Goal: Task Accomplishment & Management: Use online tool/utility

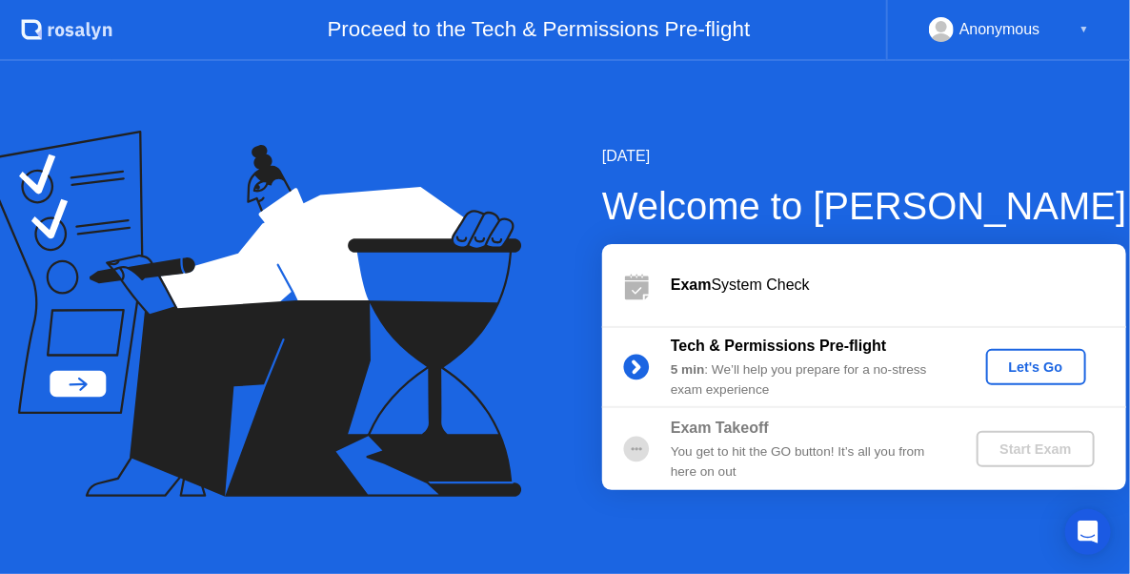
click at [1019, 372] on div "Let's Go" at bounding box center [1036, 366] width 85 height 15
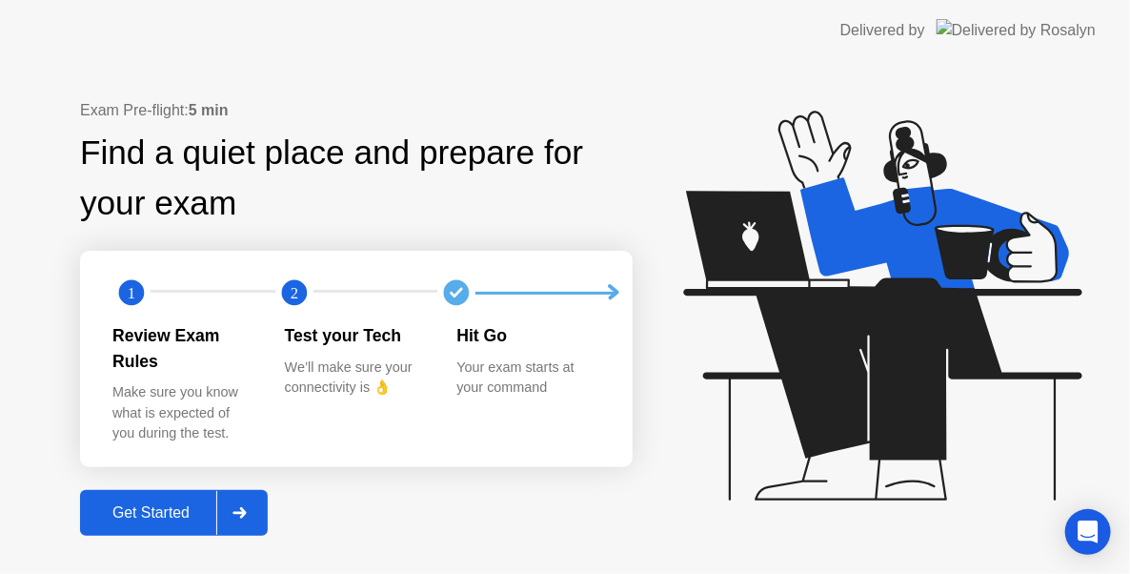
click at [196, 504] on div "Get Started" at bounding box center [151, 512] width 131 height 17
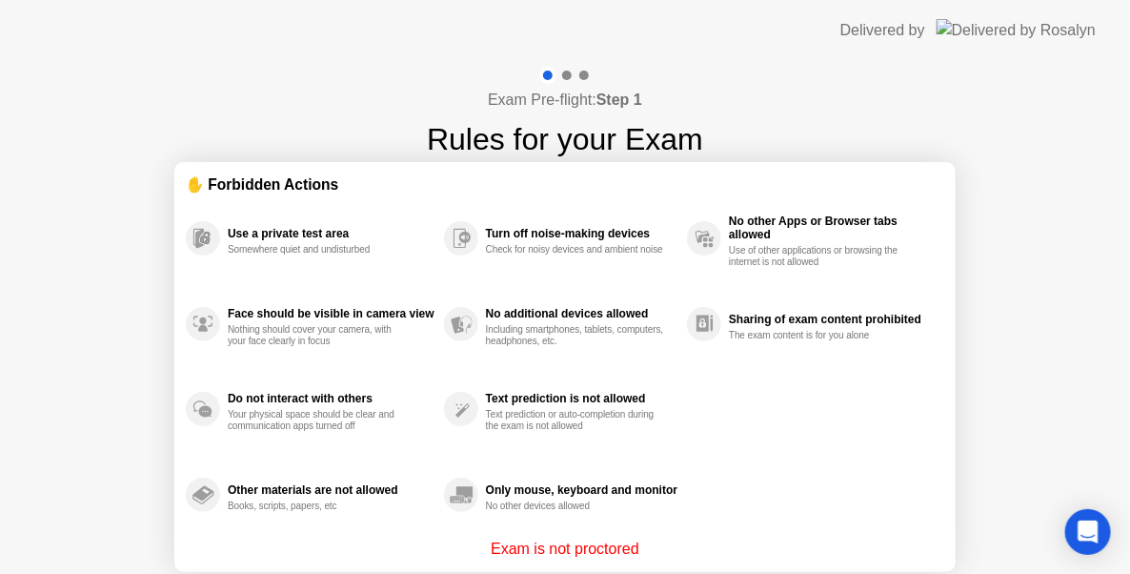
click at [308, 502] on div "Books, scripts, papers, etc" at bounding box center [318, 505] width 180 height 11
click at [564, 73] on div at bounding box center [567, 76] width 10 height 10
click at [573, 76] on div at bounding box center [564, 75] width 55 height 17
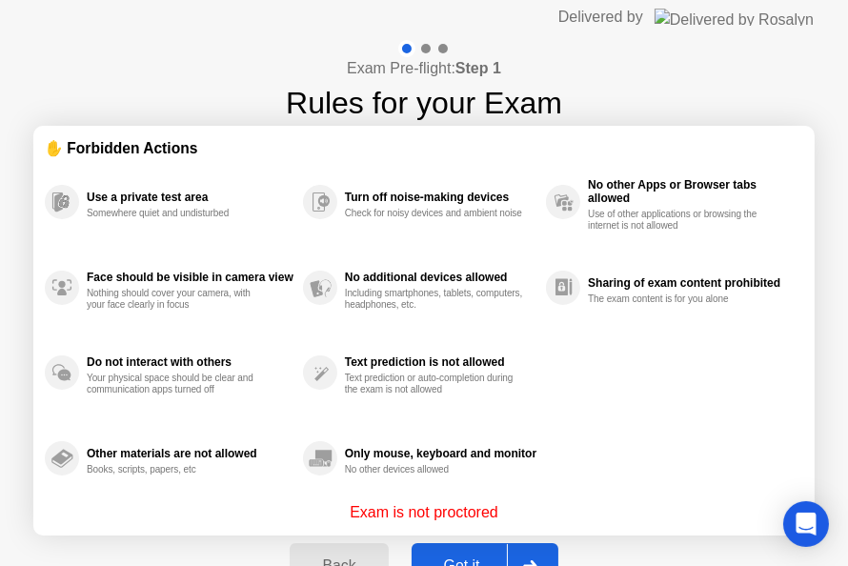
click at [468, 557] on div "Got it" at bounding box center [462, 565] width 90 height 17
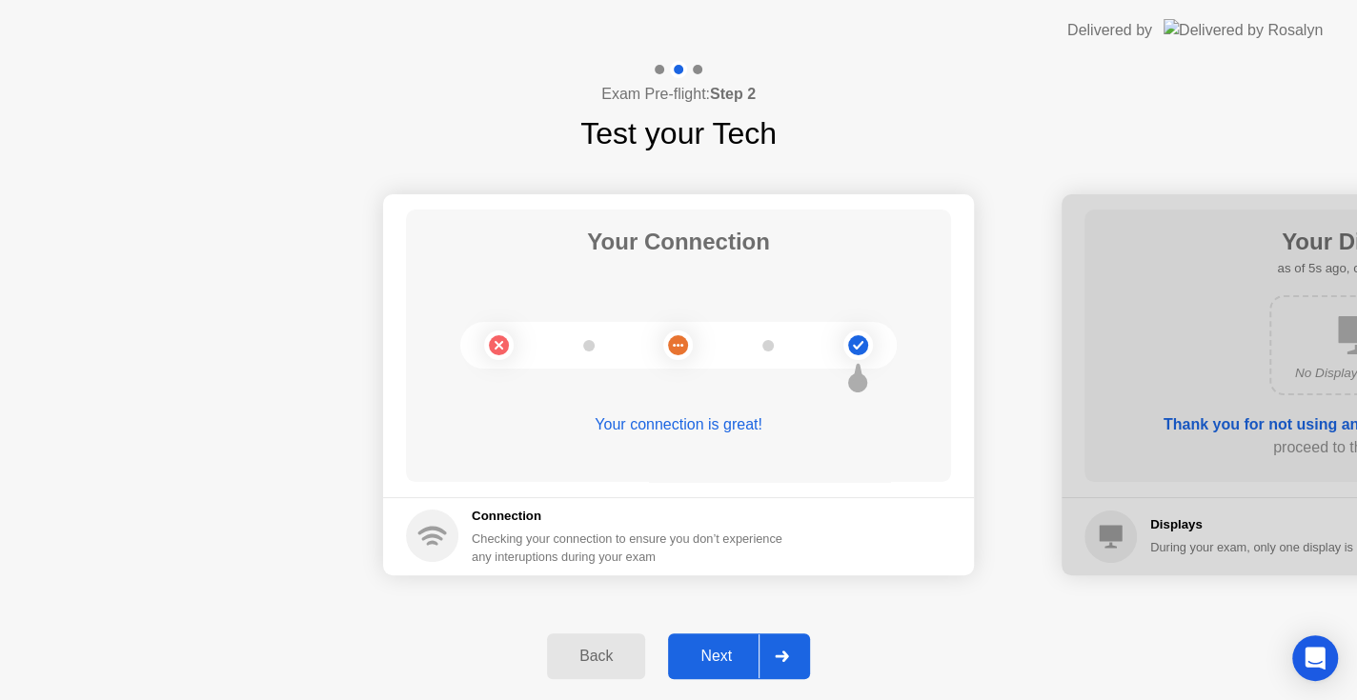
click at [735, 573] on div "Next" at bounding box center [716, 656] width 85 height 17
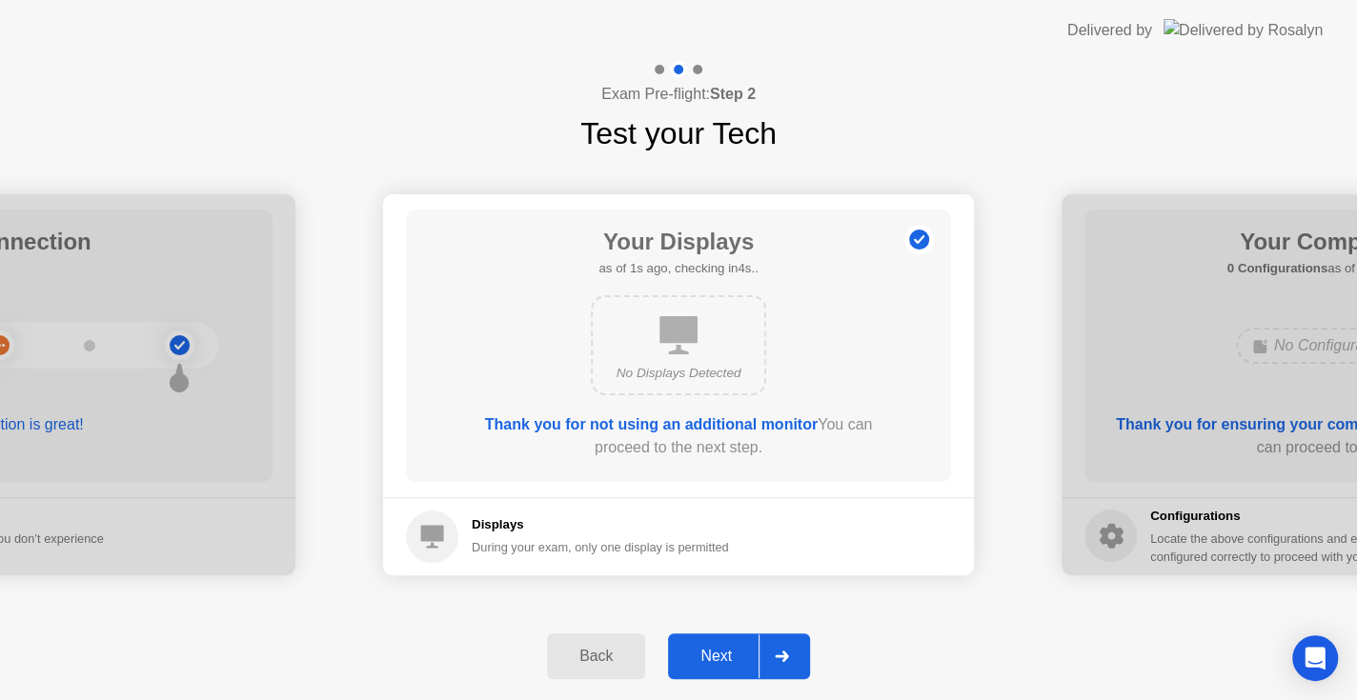
click at [734, 573] on div "Next" at bounding box center [716, 656] width 85 height 17
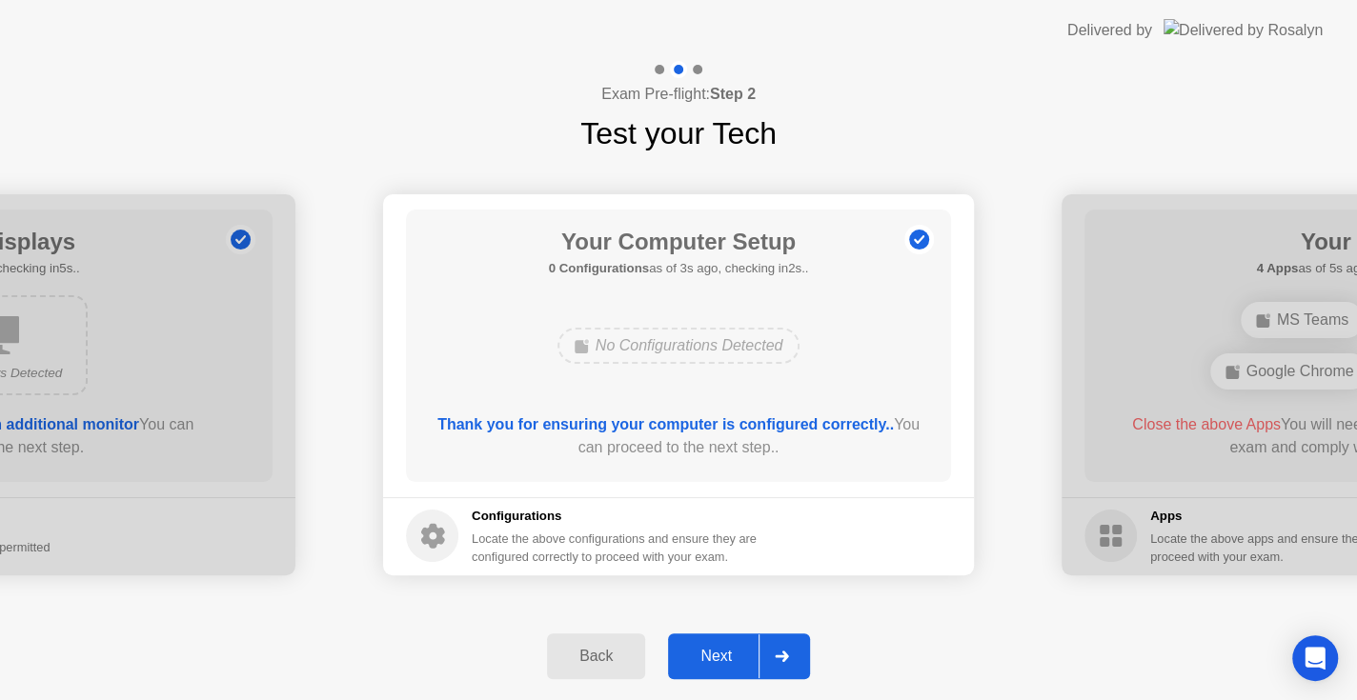
click at [583, 573] on div "Back" at bounding box center [596, 656] width 87 height 17
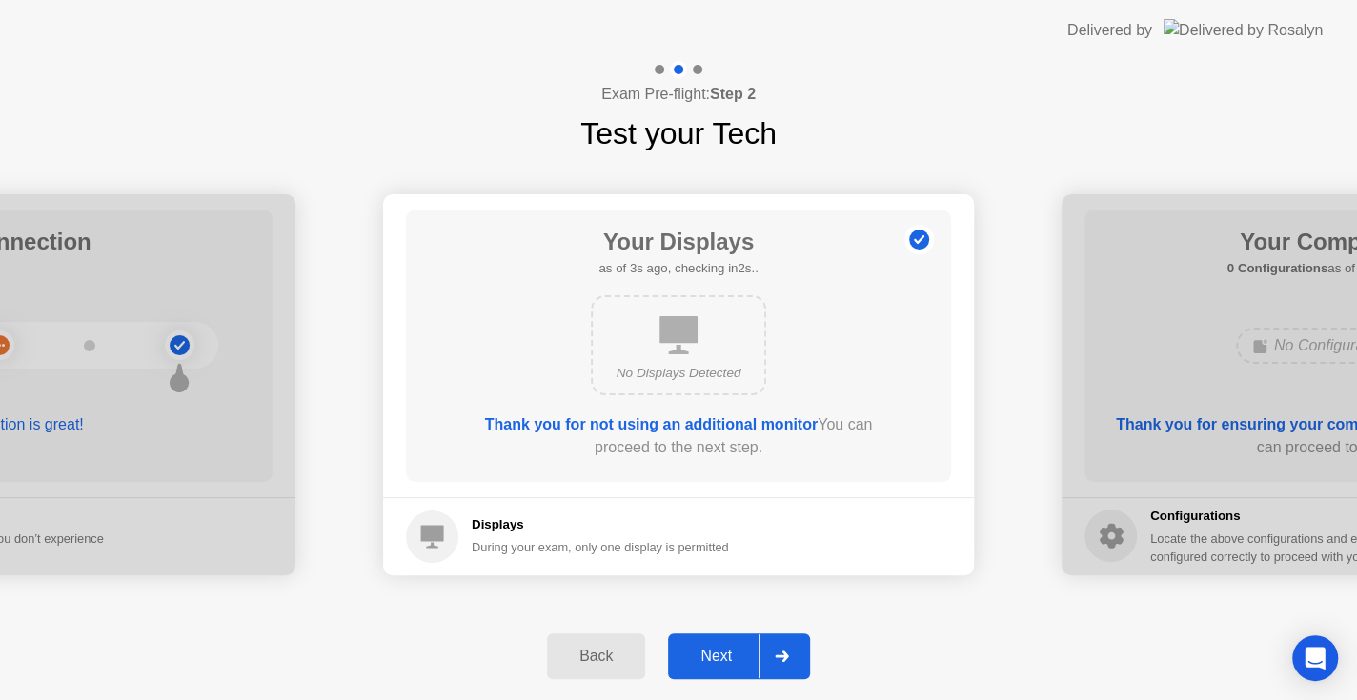
click at [707, 573] on div "Next" at bounding box center [716, 656] width 85 height 17
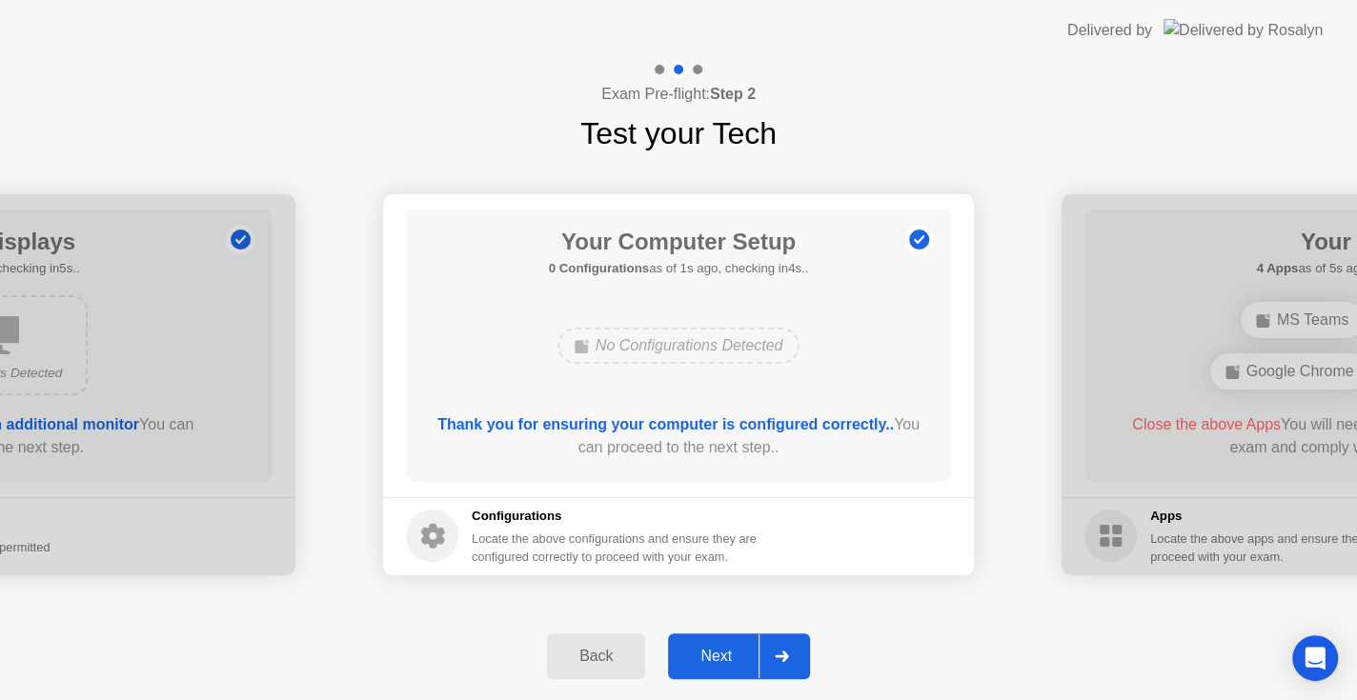
click at [711, 573] on div "Next" at bounding box center [716, 656] width 85 height 17
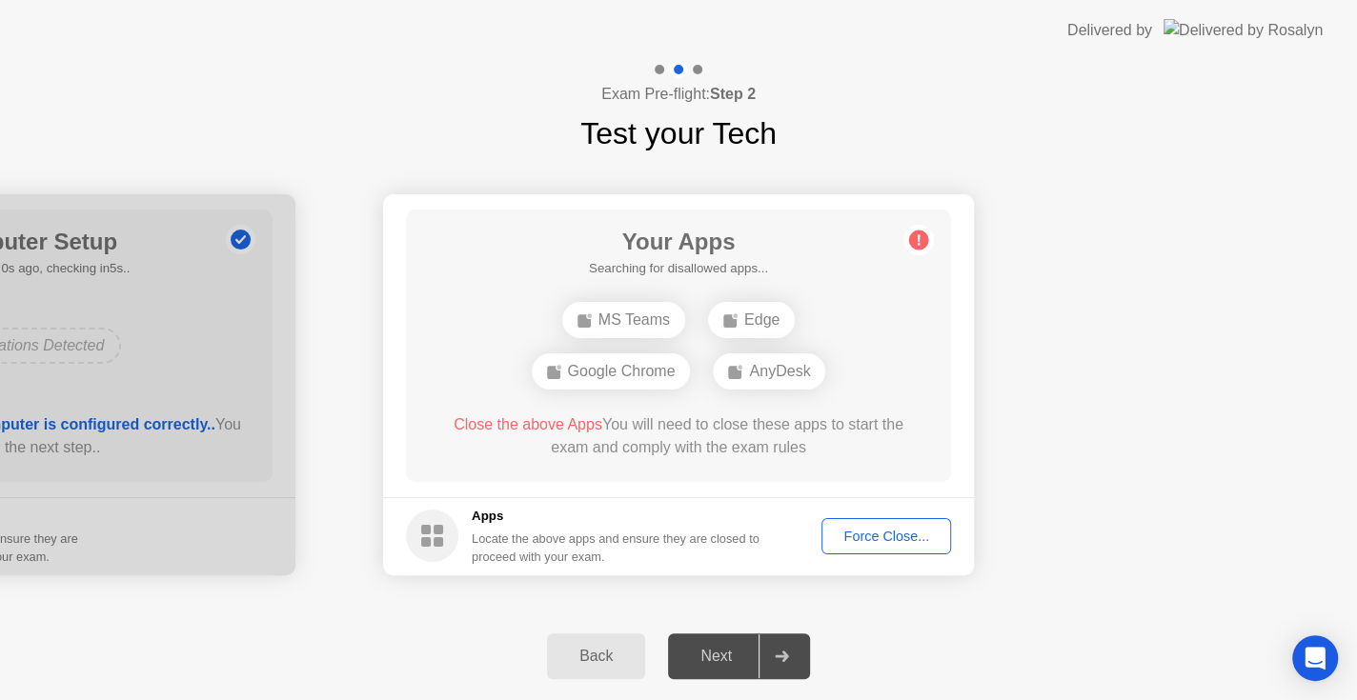
click at [876, 538] on div "Force Close..." at bounding box center [886, 536] width 116 height 15
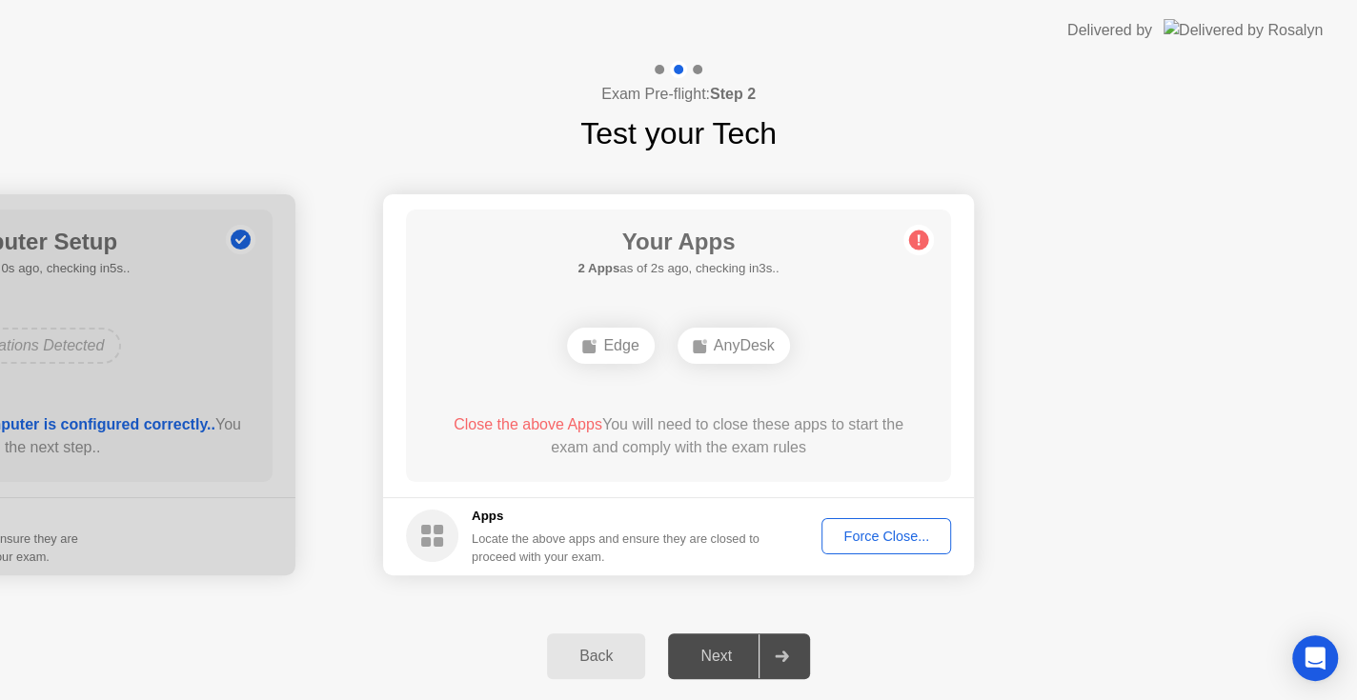
click at [863, 534] on div "Force Close..." at bounding box center [886, 536] width 116 height 15
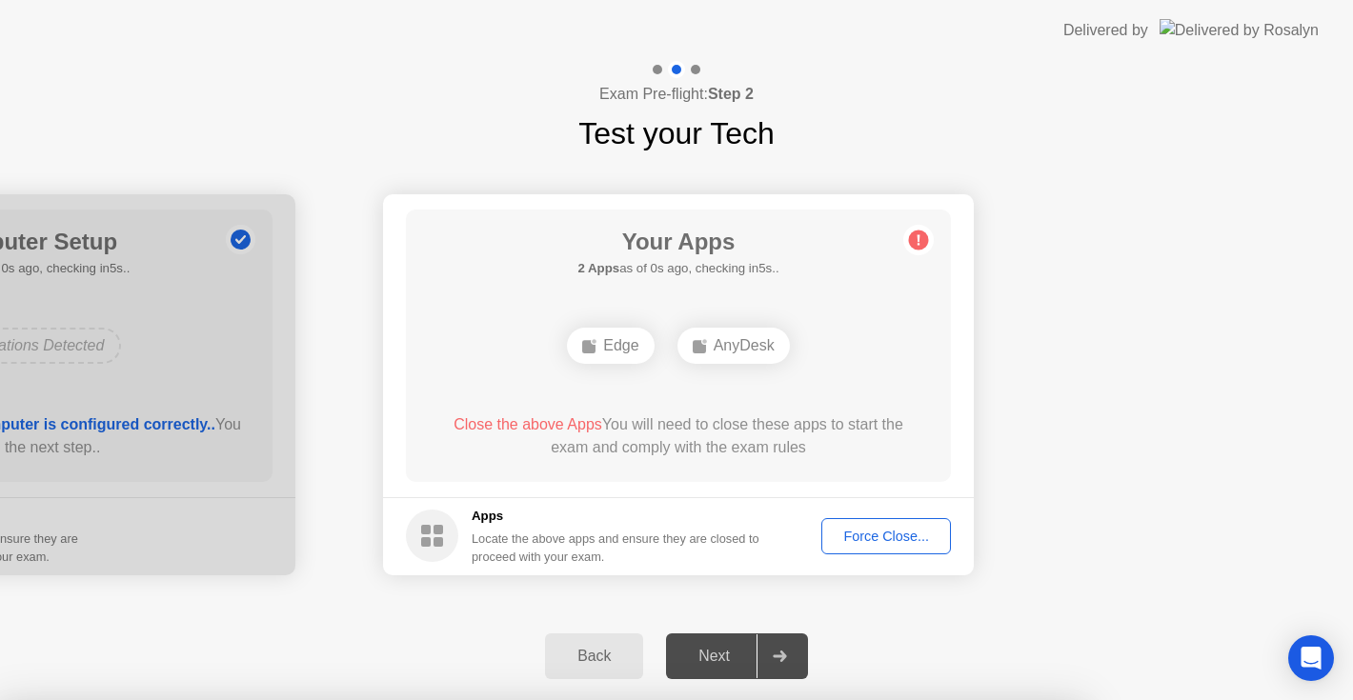
click at [894, 573] on div at bounding box center [676, 700] width 1353 height 0
click at [850, 573] on div at bounding box center [676, 700] width 1353 height 0
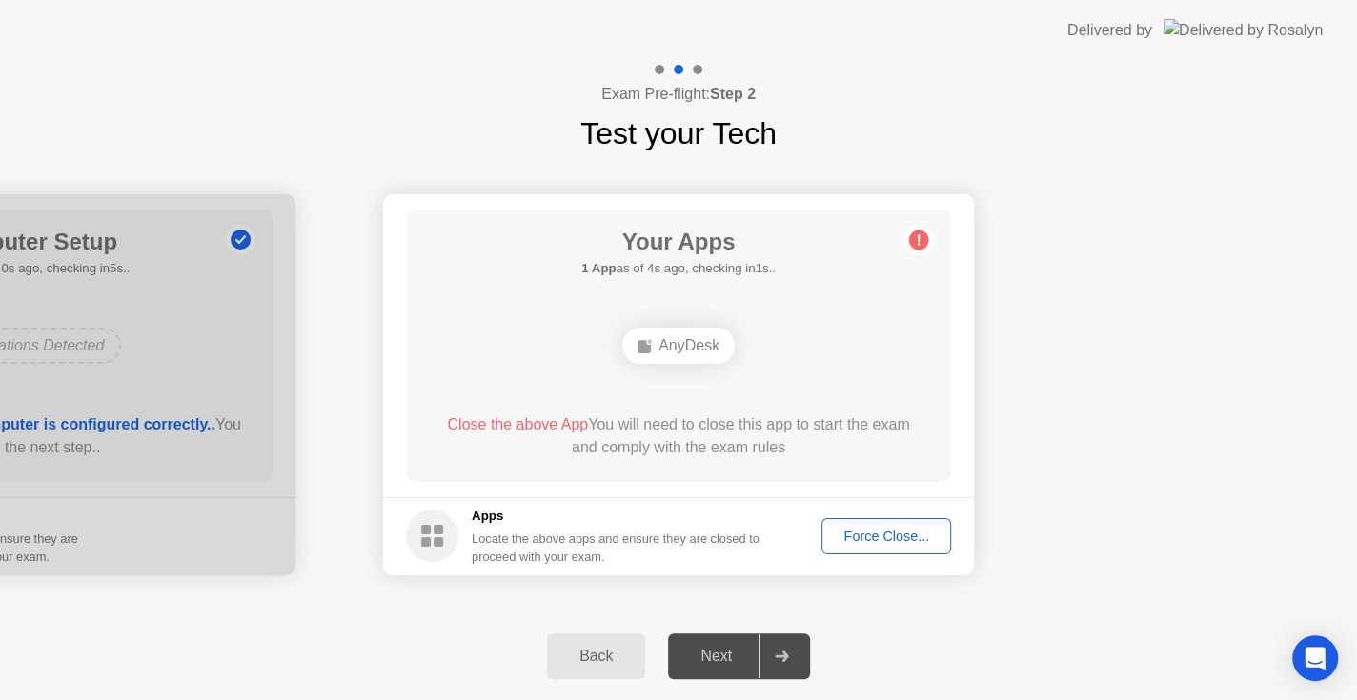
click at [892, 537] on div "Force Close..." at bounding box center [886, 536] width 116 height 15
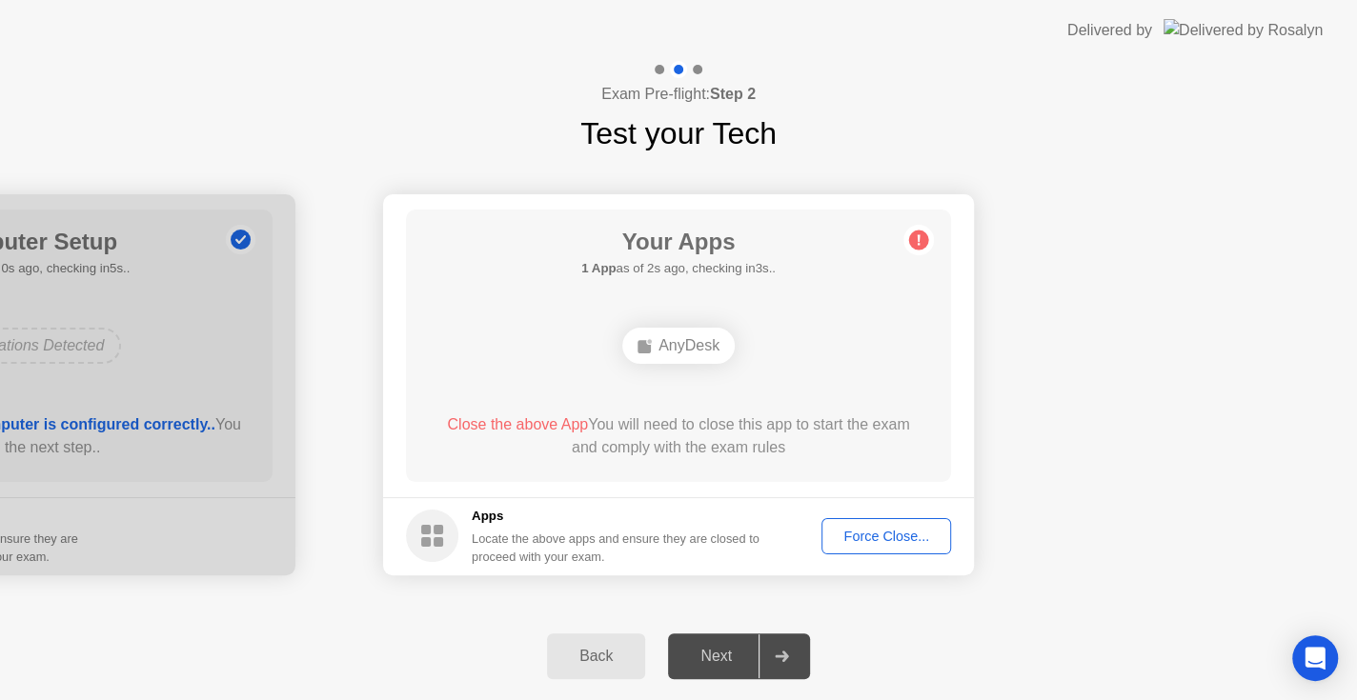
click at [588, 573] on div "Back" at bounding box center [596, 656] width 87 height 17
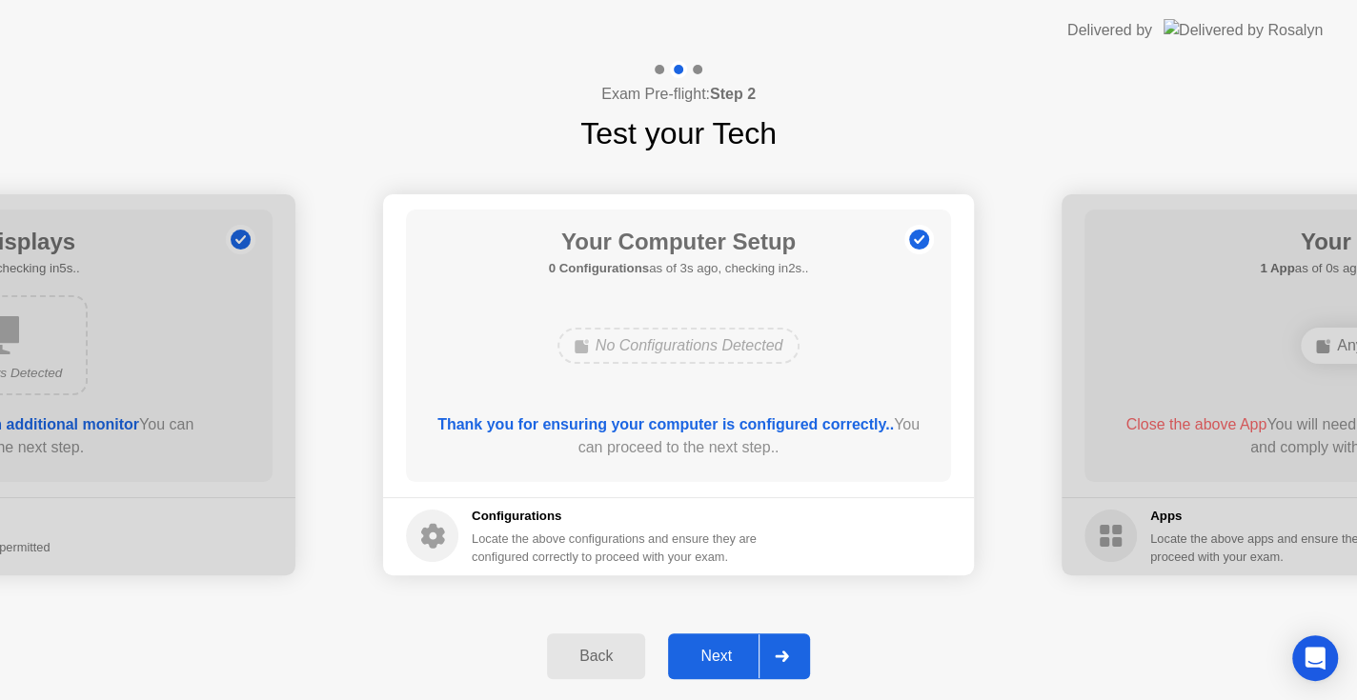
click at [750, 573] on div "Next" at bounding box center [716, 656] width 85 height 17
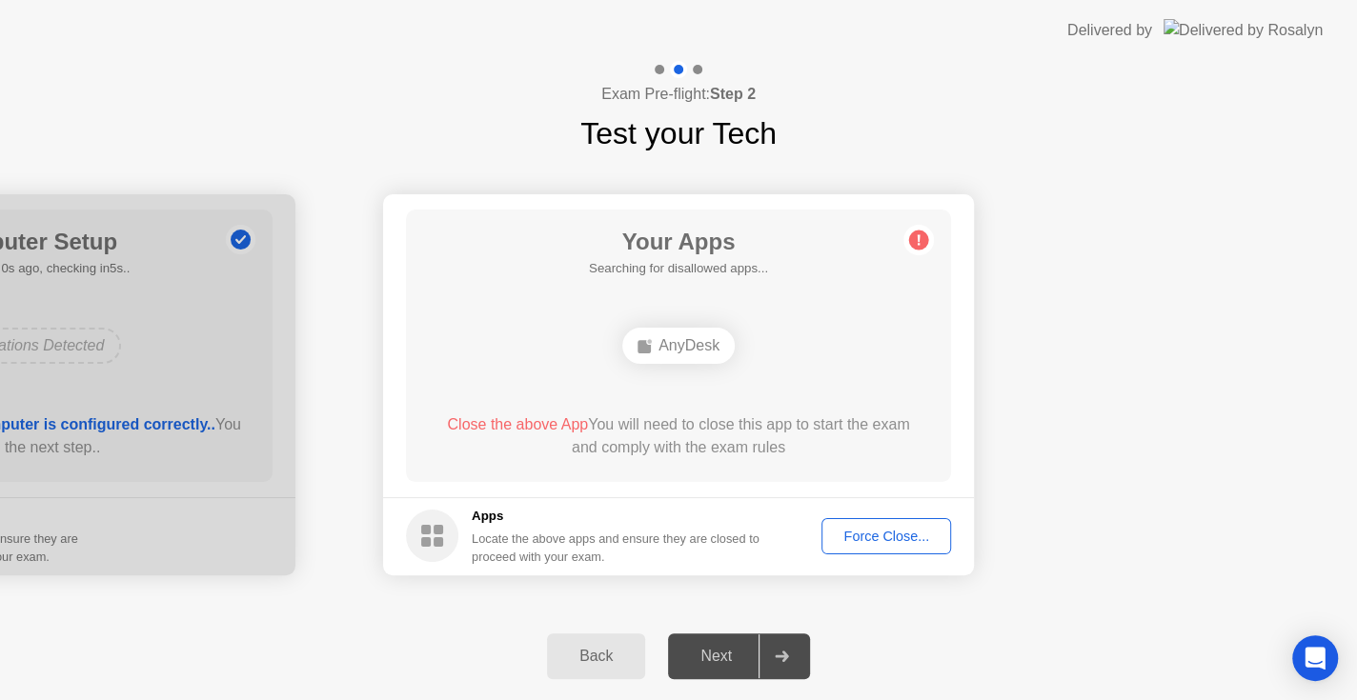
click at [873, 530] on div "Force Close..." at bounding box center [886, 536] width 116 height 15
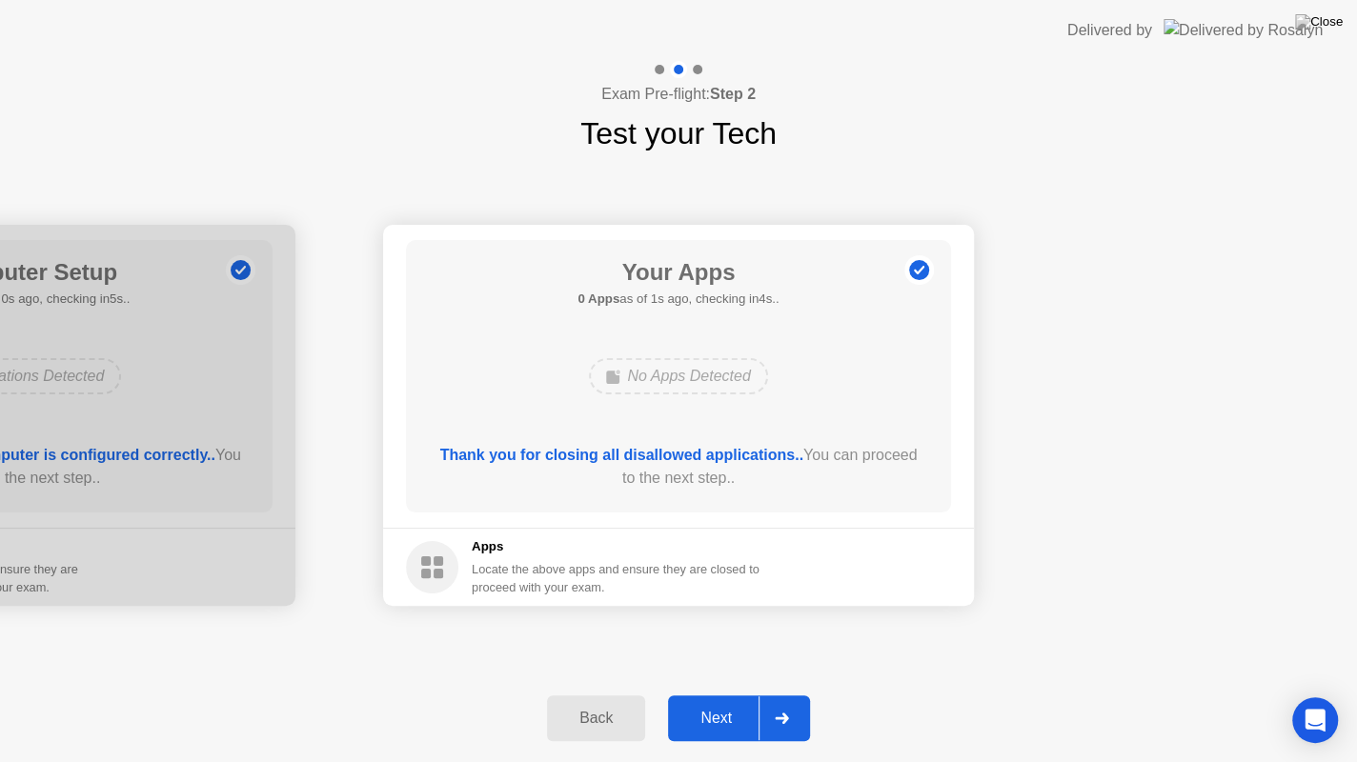
click at [713, 573] on div "Next" at bounding box center [716, 718] width 85 height 17
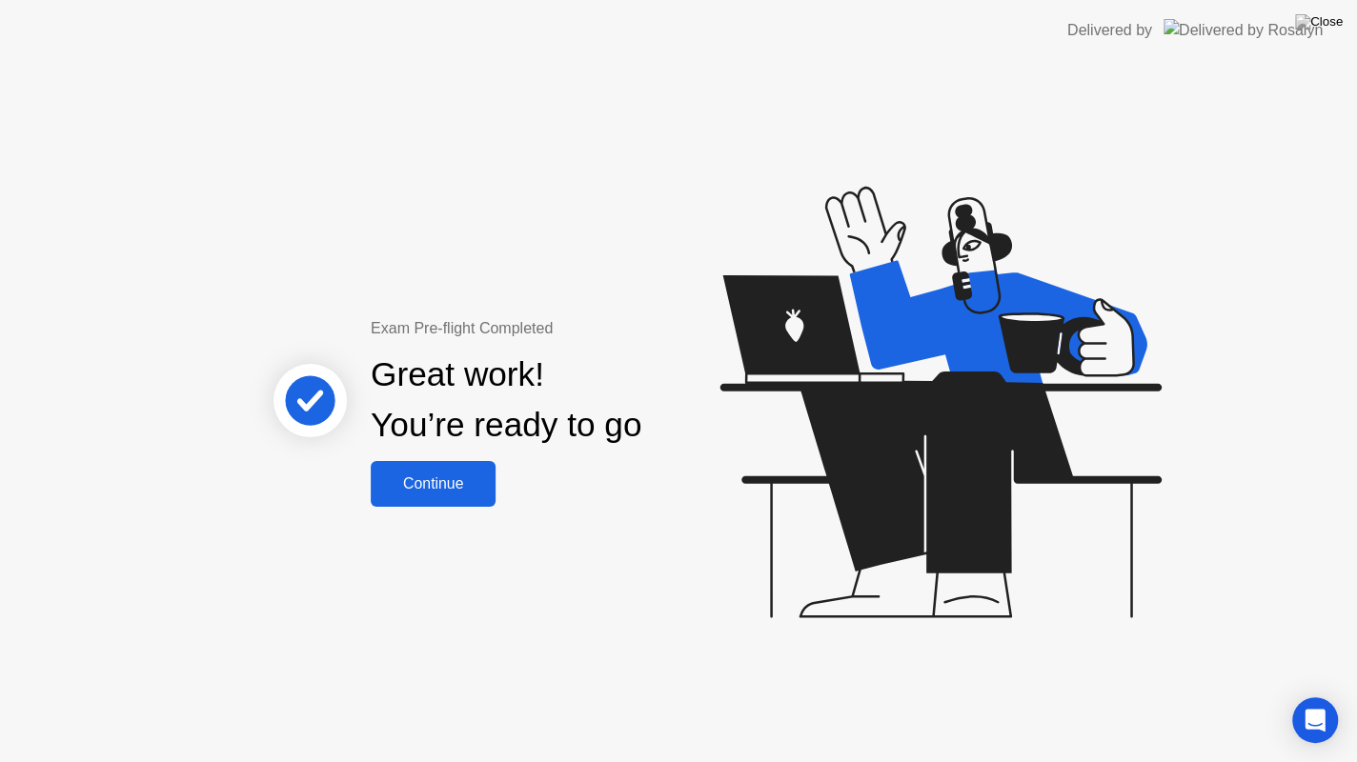
click at [465, 481] on div "Continue" at bounding box center [432, 483] width 113 height 17
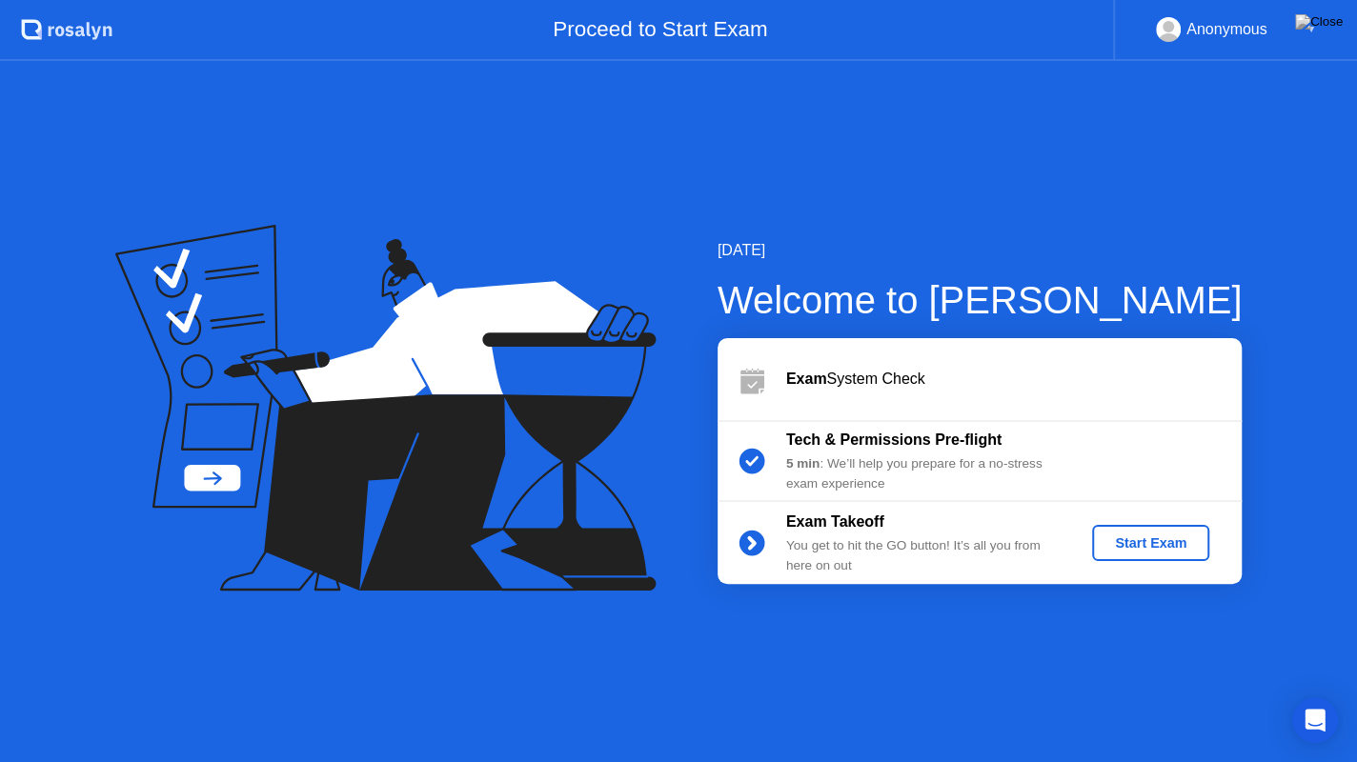
click at [1097, 536] on button "Start Exam" at bounding box center [1150, 543] width 117 height 36
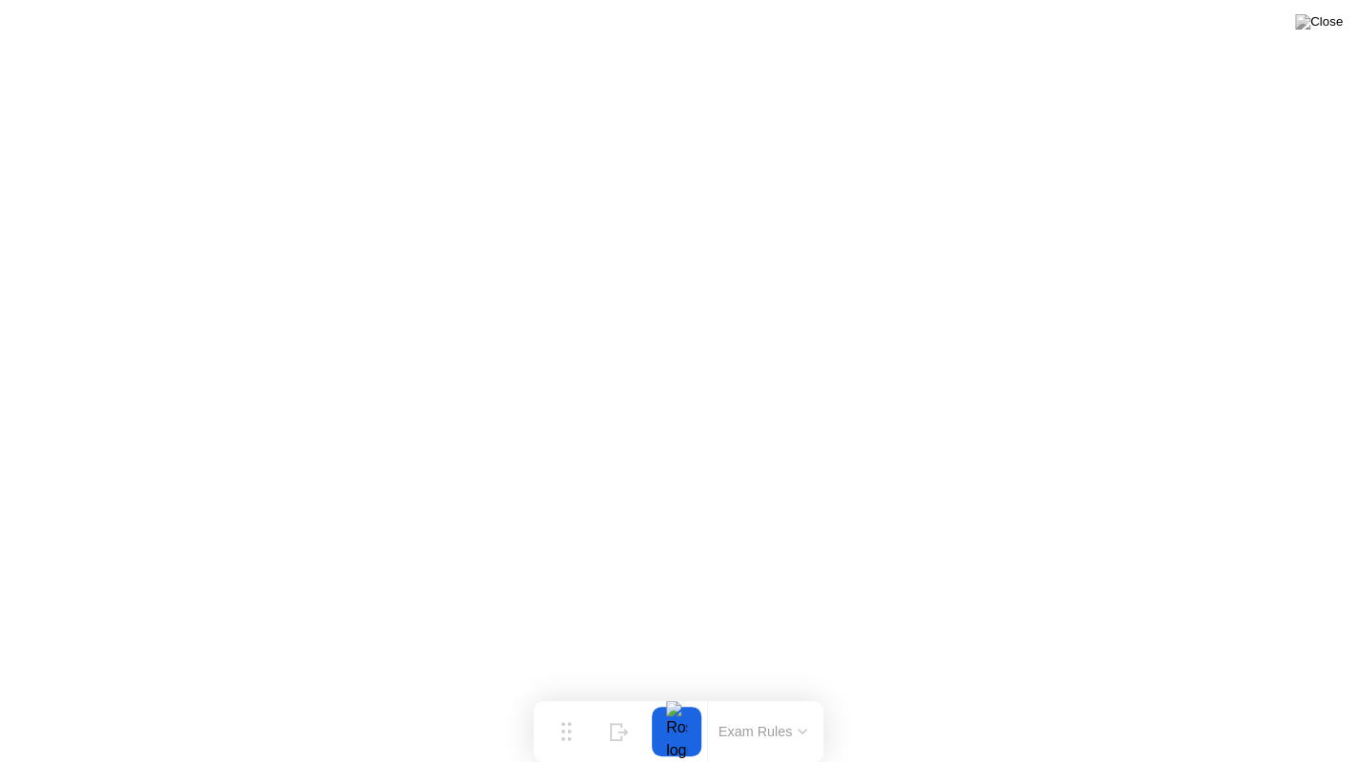
click at [737, 573] on button "Exam Rules" at bounding box center [763, 731] width 101 height 17
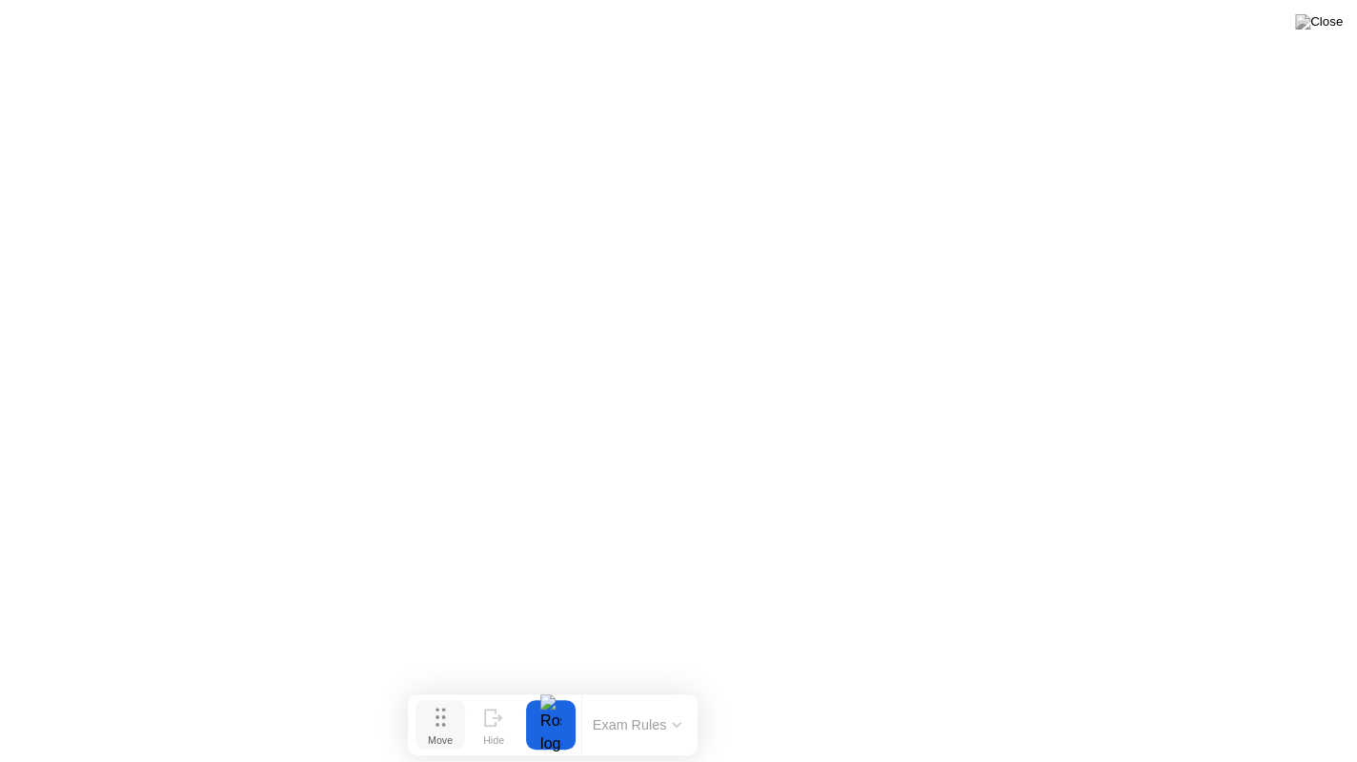
drag, startPoint x: 572, startPoint y: 728, endPoint x: 446, endPoint y: 721, distance: 125.9
click at [446, 573] on button "Move" at bounding box center [440, 725] width 50 height 50
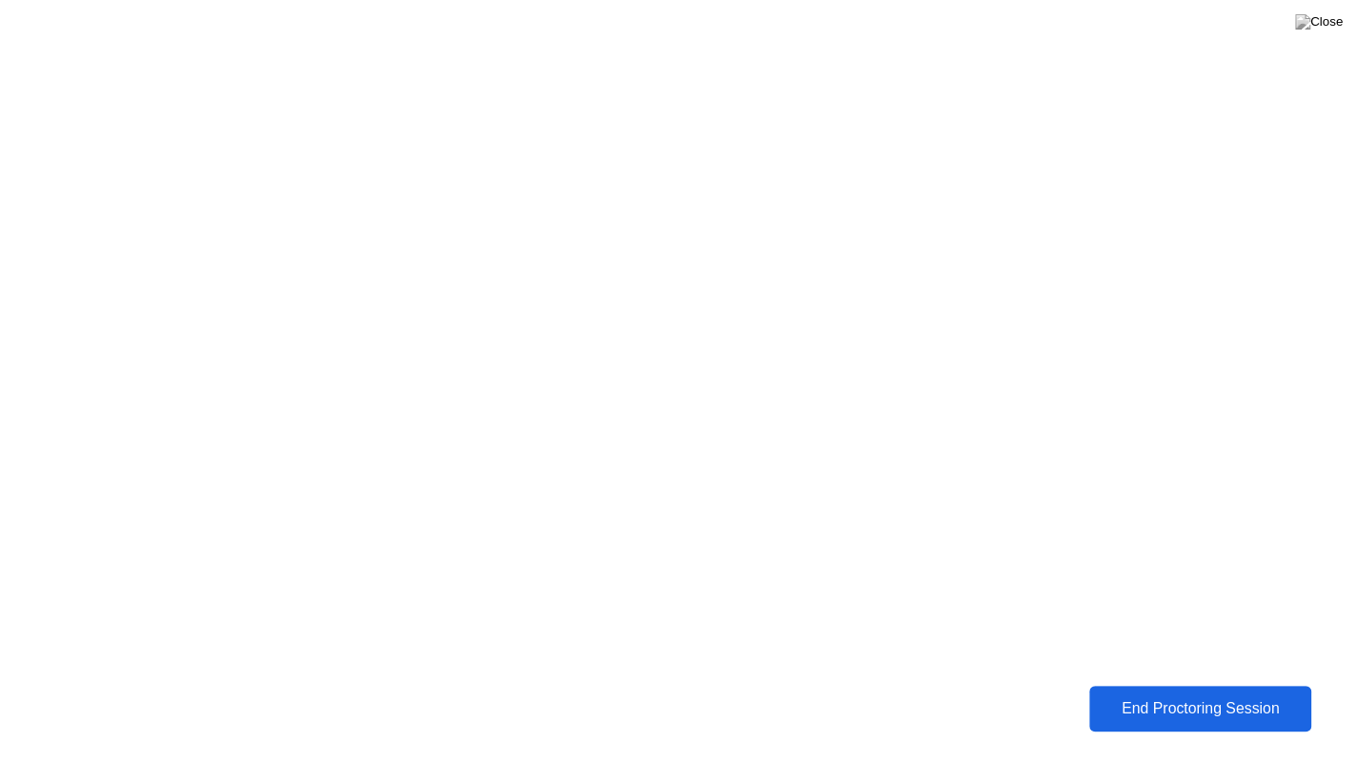
click at [1129, 573] on div "End Proctoring Session" at bounding box center [1200, 708] width 211 height 17
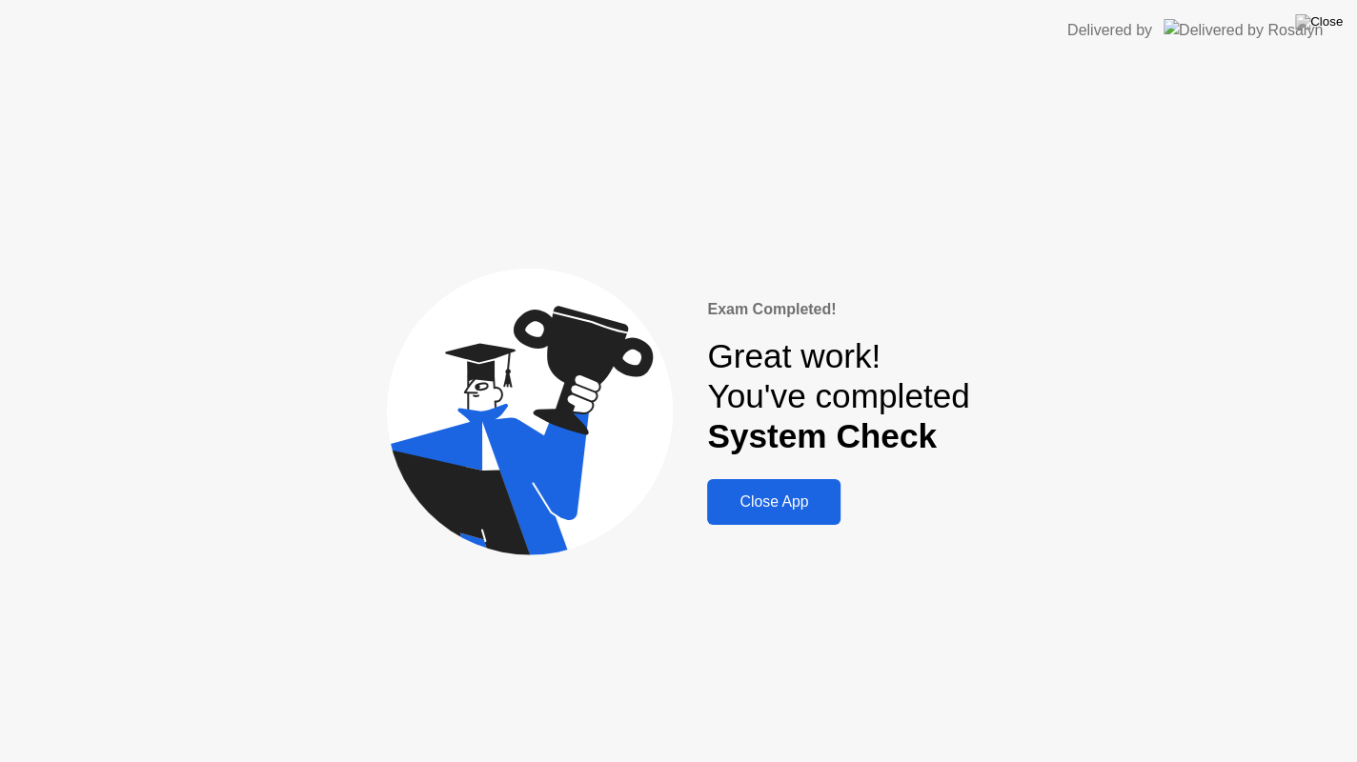
click at [772, 505] on div "Close App" at bounding box center [774, 502] width 122 height 17
